Goal: Task Accomplishment & Management: Manage account settings

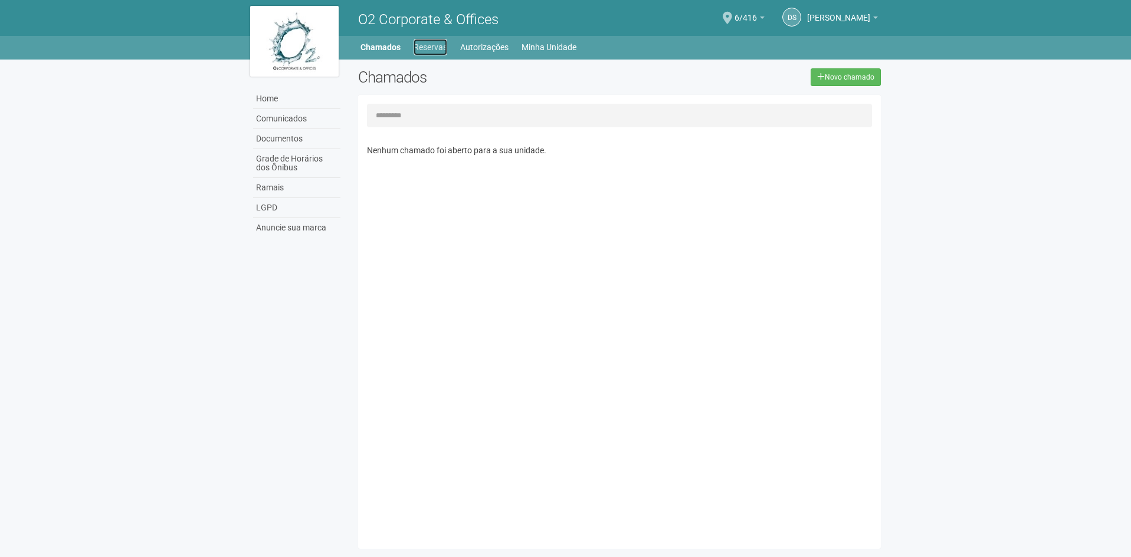
click at [426, 53] on link "Reservas" at bounding box center [431, 47] width 34 height 17
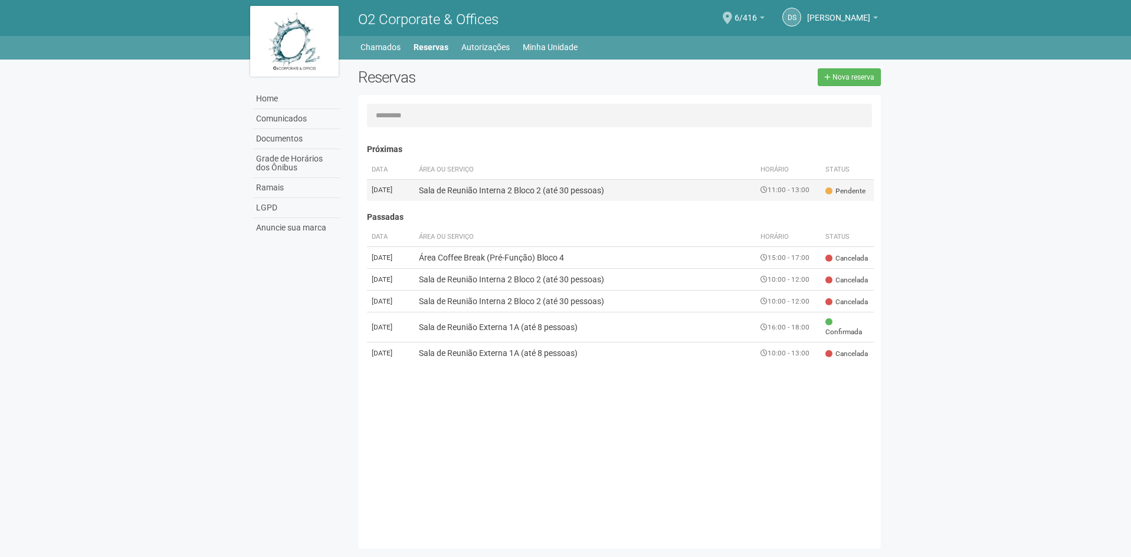
click at [707, 196] on td "Sala de Reunião Interna 2 Bloco 2 (até 30 pessoas)" at bounding box center [585, 190] width 342 height 22
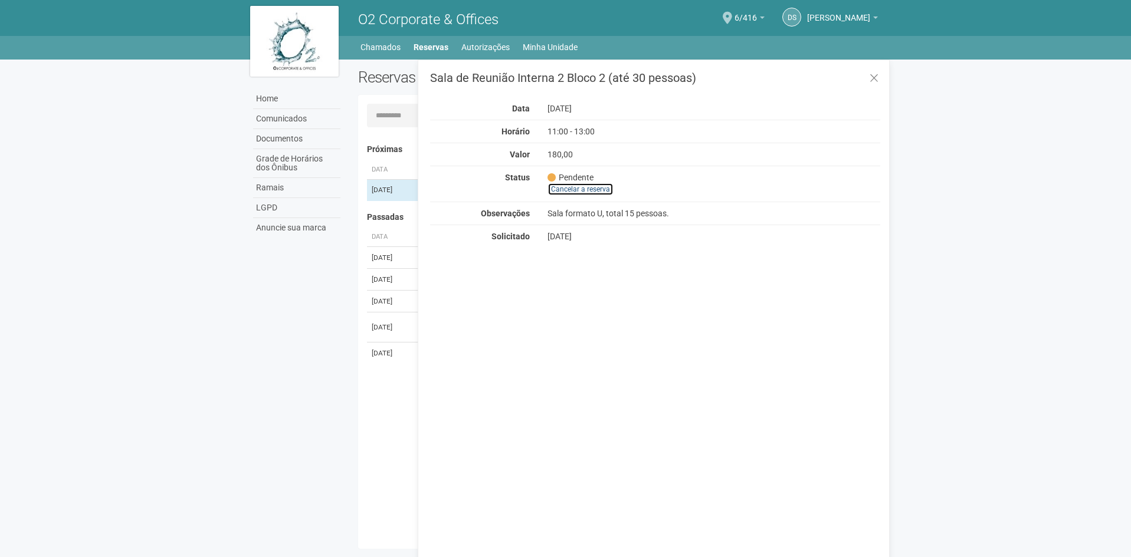
click at [582, 192] on link "Cancelar a reserva" at bounding box center [580, 189] width 66 height 13
click at [593, 188] on link "Cancelar a reserva" at bounding box center [580, 189] width 66 height 13
click at [871, 75] on icon at bounding box center [874, 79] width 9 height 12
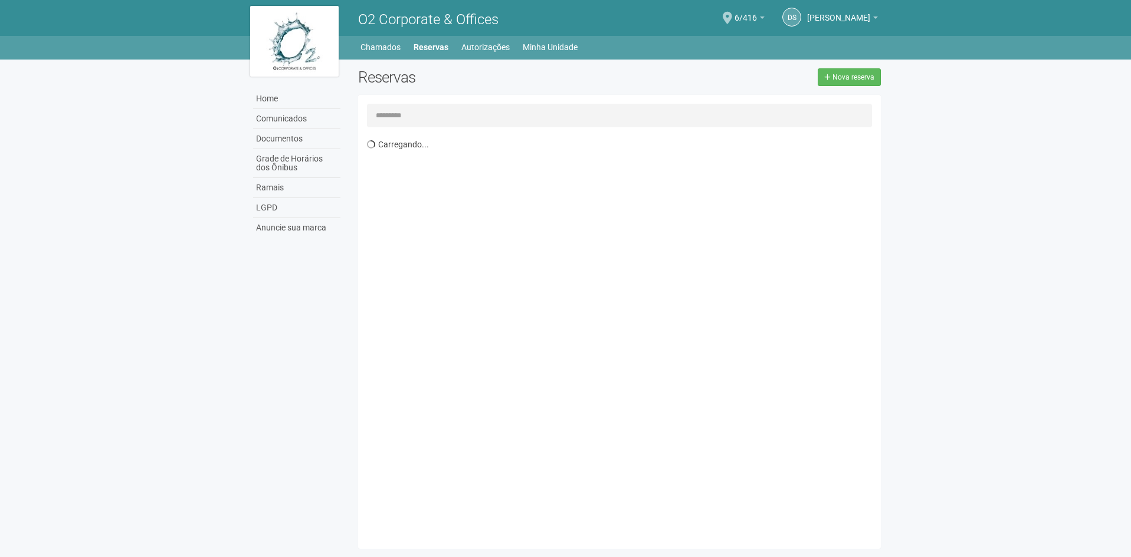
click at [897, 160] on body "Aguarde... O2 Corporate & Offices DS Daniel Santos Daniel Santos rh@nextsupply.…" at bounding box center [565, 278] width 1131 height 557
